Goal: Information Seeking & Learning: Learn about a topic

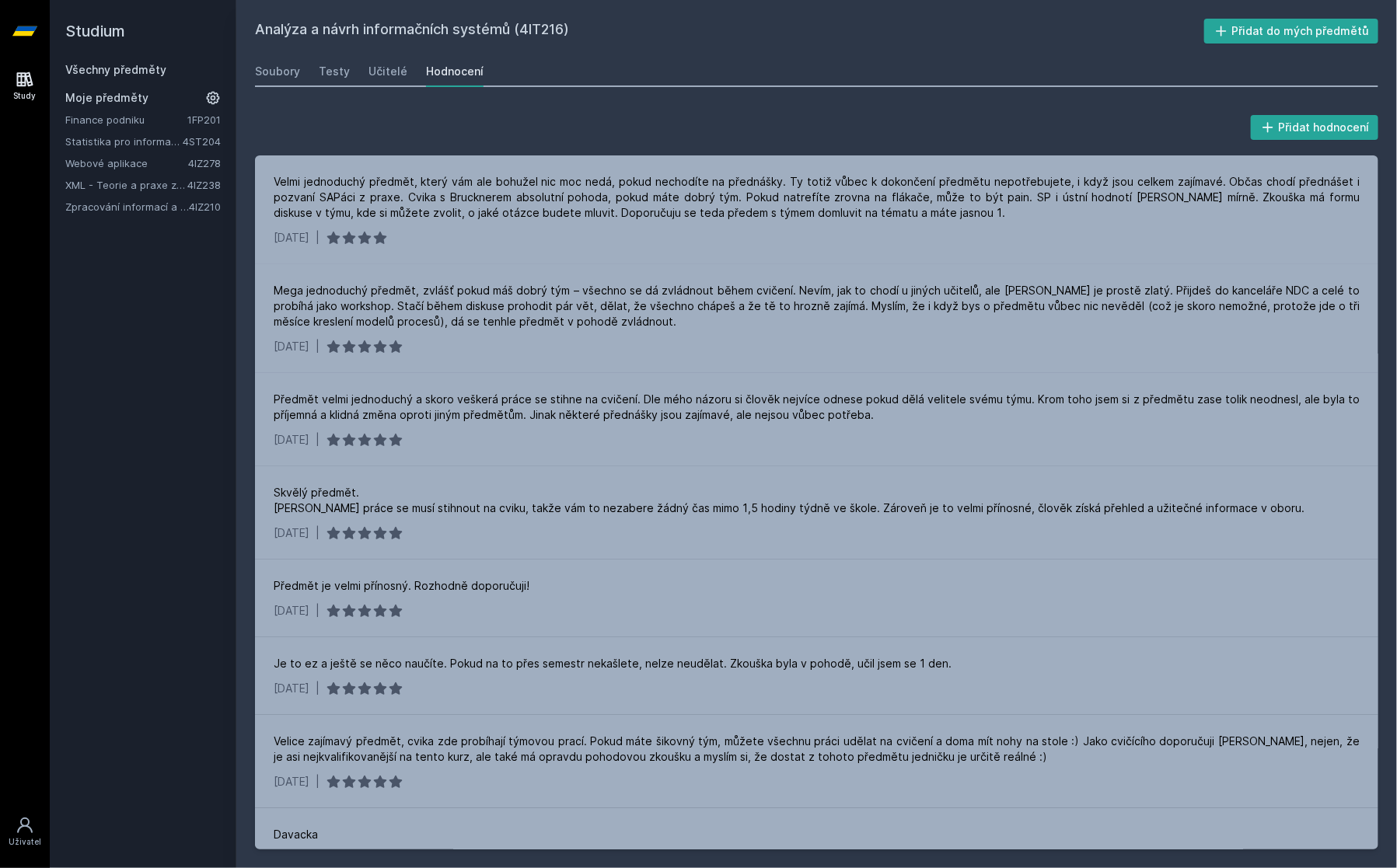
click at [134, 74] on link "Všechny předměty" at bounding box center [116, 70] width 101 height 13
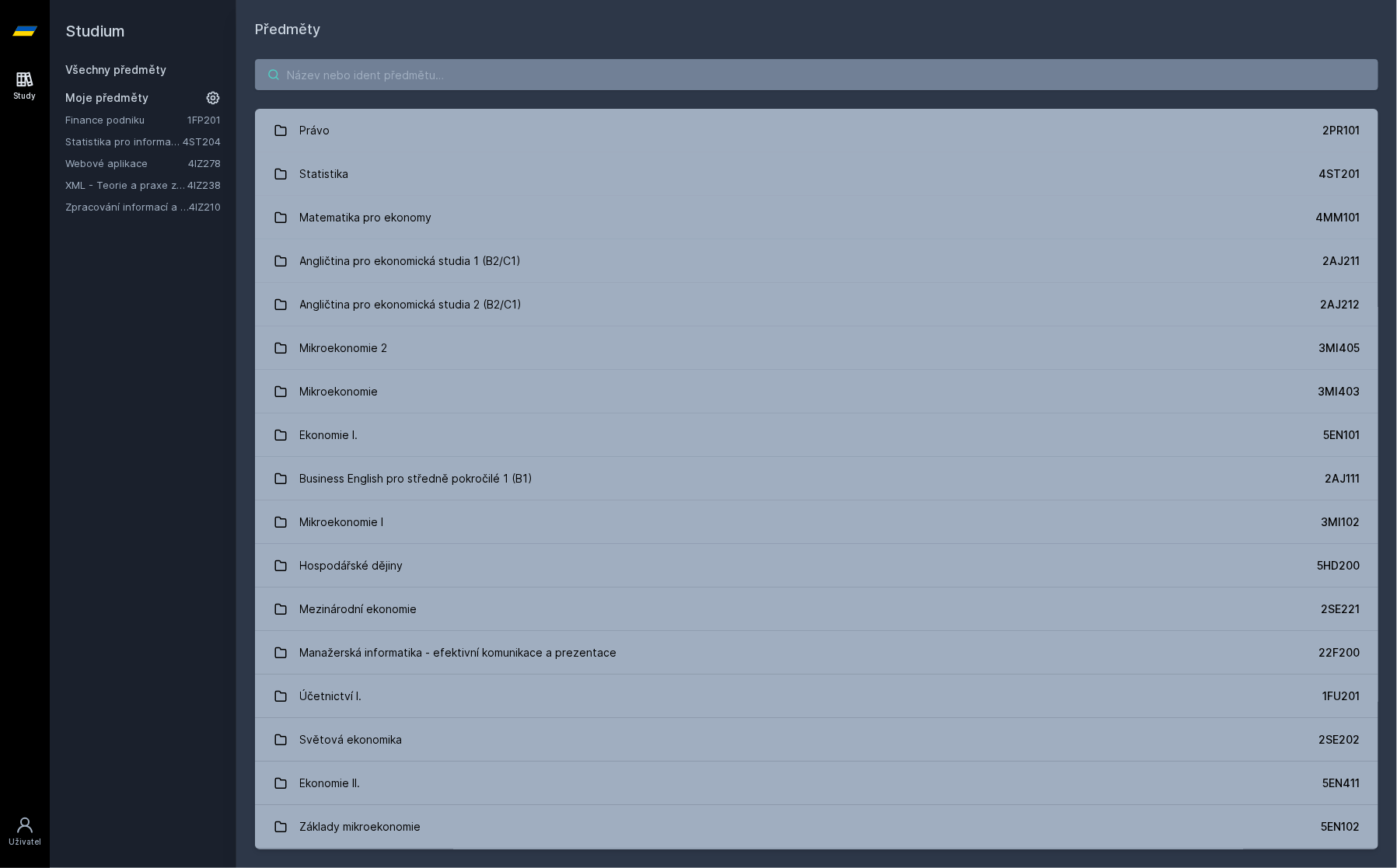
click at [343, 68] on input "search" at bounding box center [816, 74] width 1123 height 31
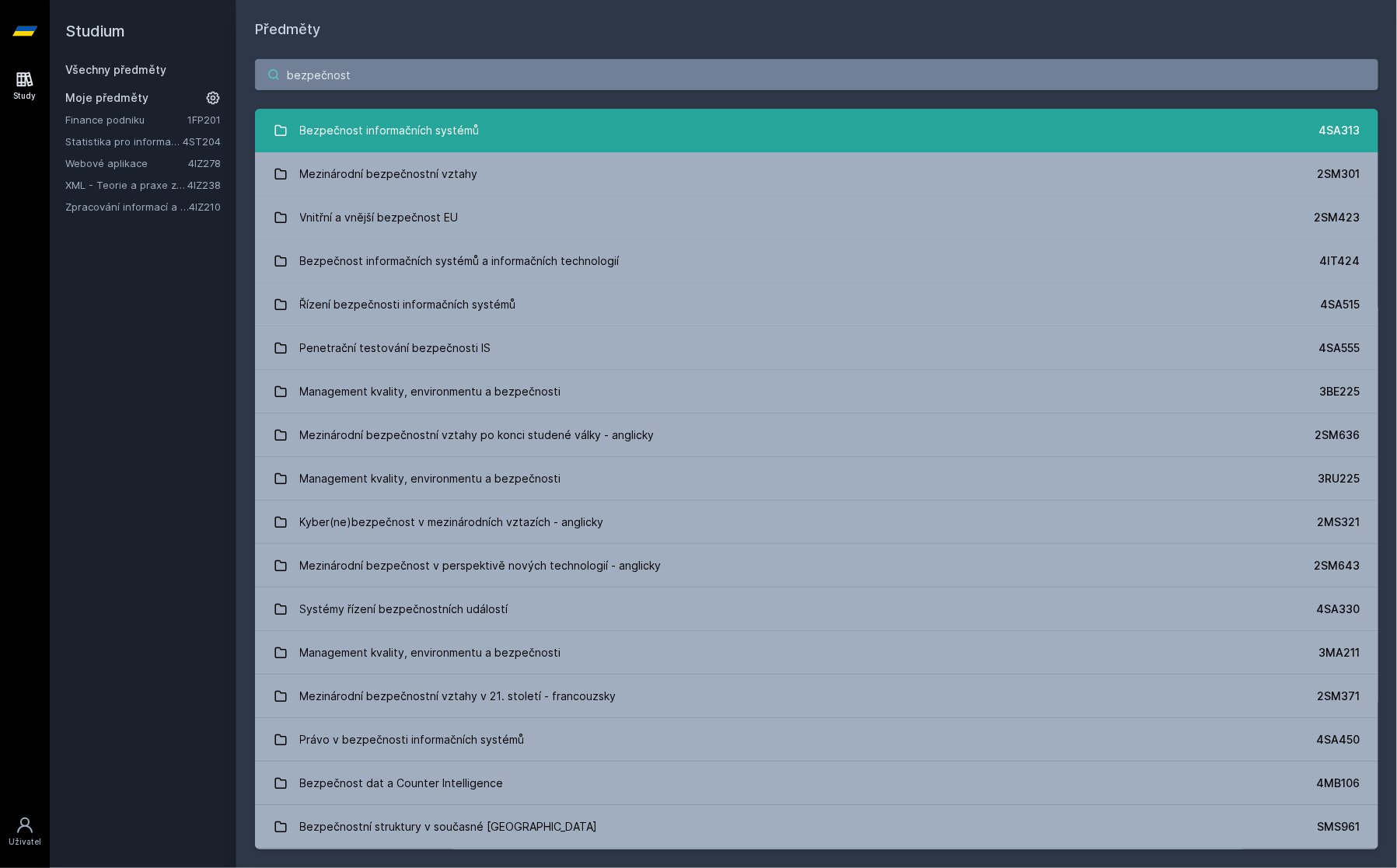
type input "bezpečnost"
click at [502, 119] on link "Bezpečnost informačních systémů 4SA313" at bounding box center [816, 130] width 1123 height 43
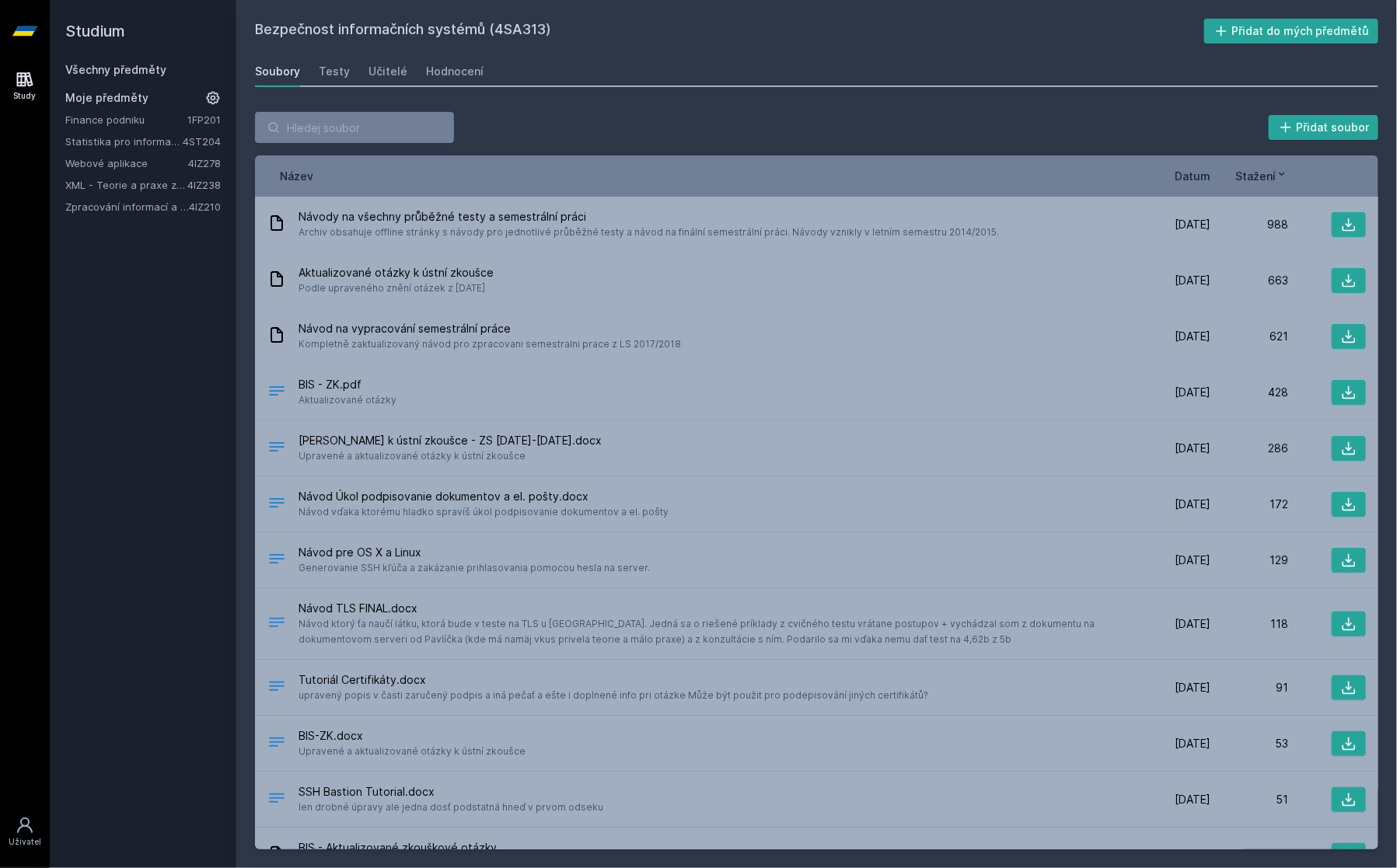
click at [419, 74] on div "Soubory Testy Učitelé Hodnocení" at bounding box center [816, 71] width 1123 height 31
click at [435, 74] on div "Hodnocení" at bounding box center [455, 72] width 58 height 16
